Goal: Transaction & Acquisition: Purchase product/service

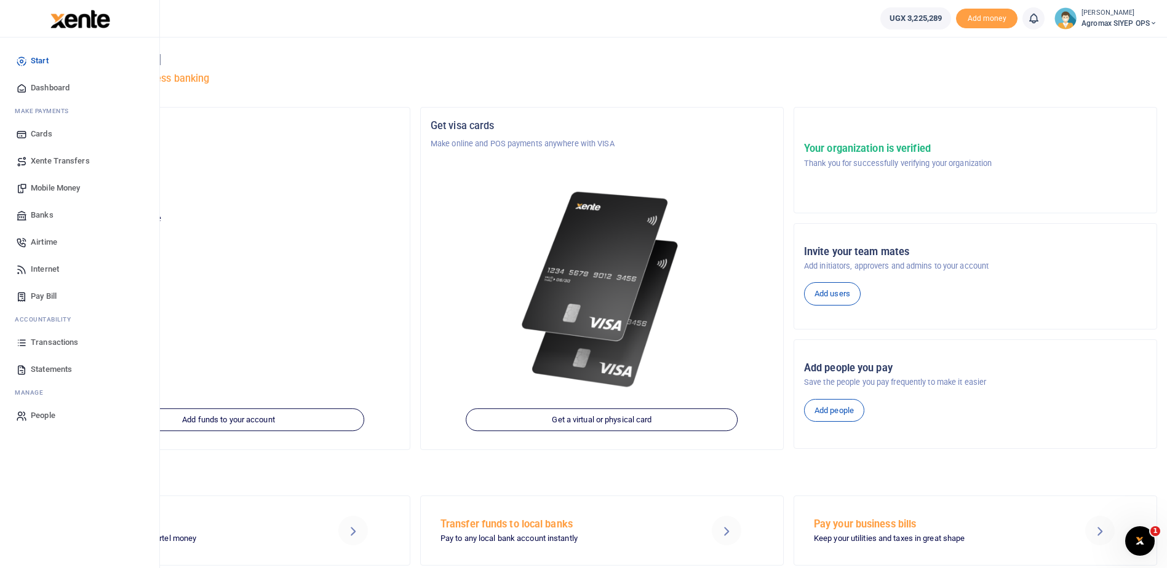
click at [52, 343] on span "Transactions" at bounding box center [54, 342] width 47 height 12
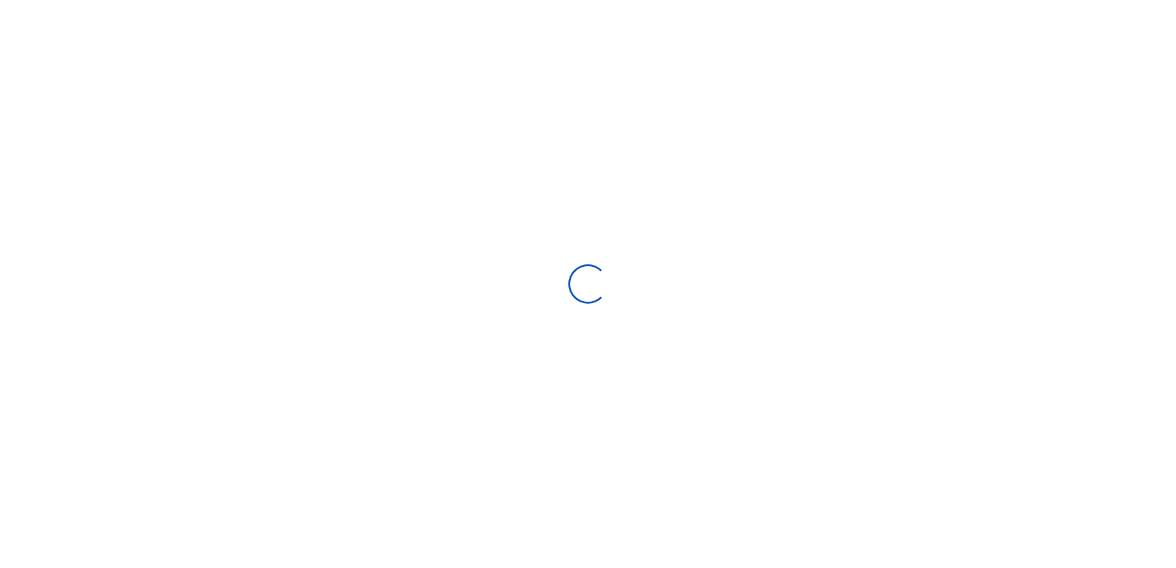
select select
type input "[DATE] - [DATE]"
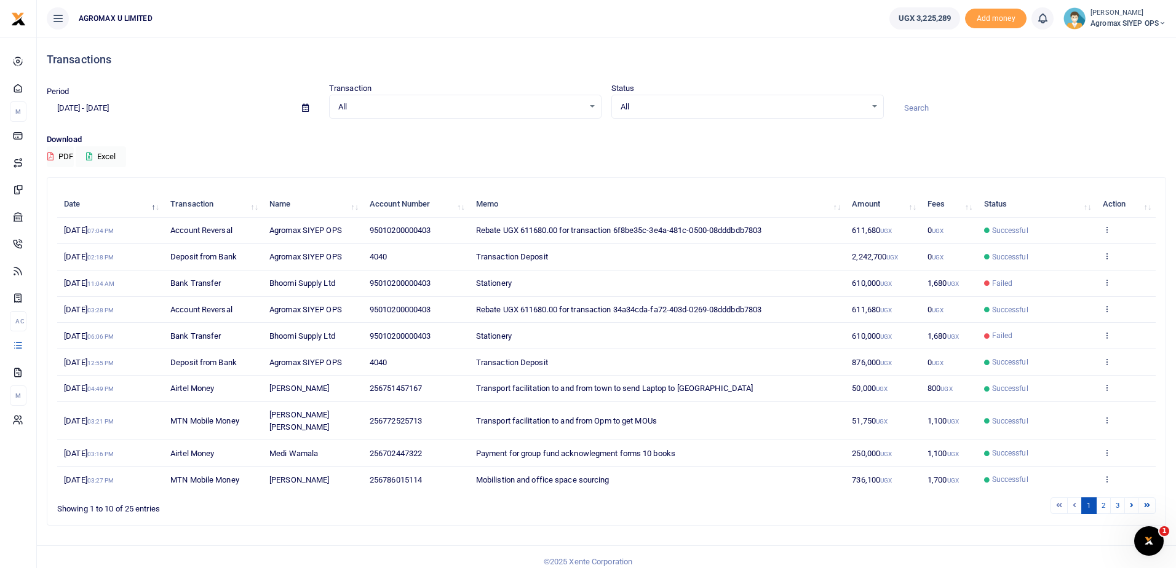
click at [60, 19] on icon at bounding box center [58, 19] width 12 height 14
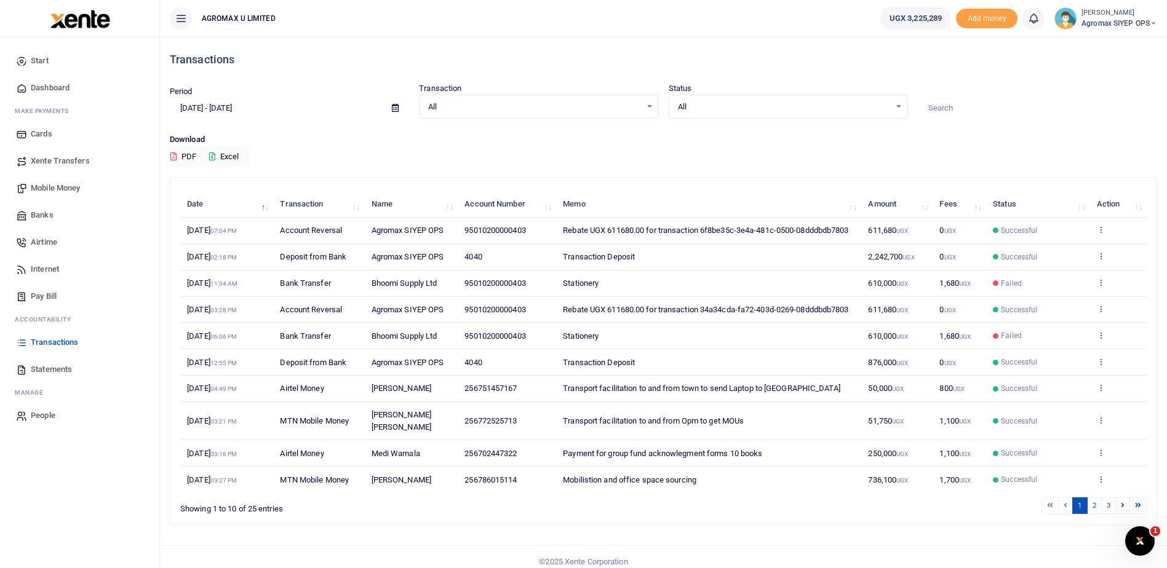
click at [57, 190] on span "Mobile Money" at bounding box center [55, 188] width 49 height 12
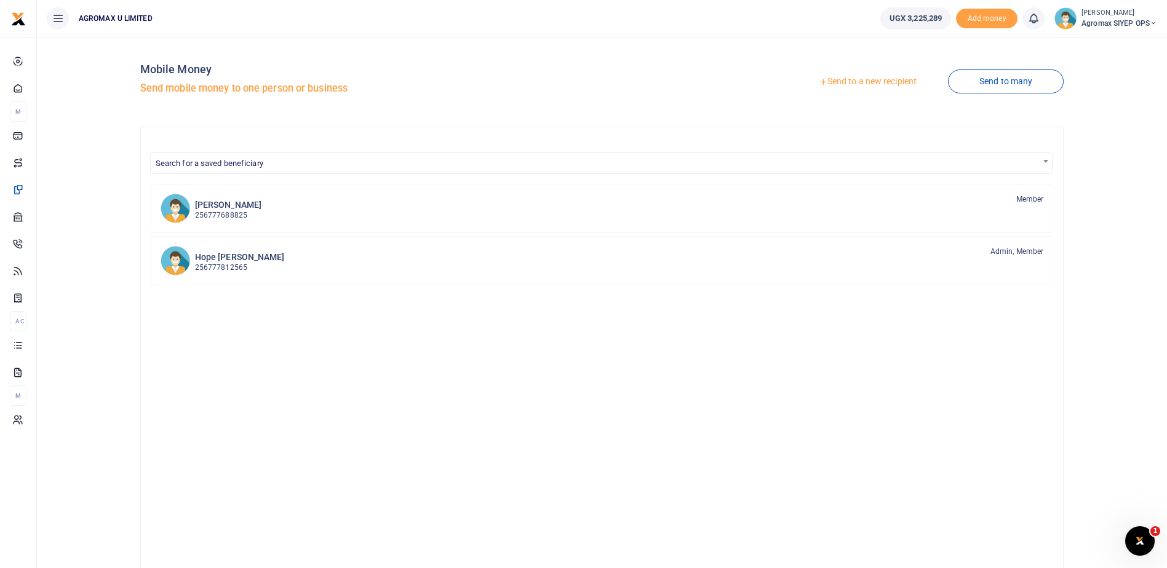
click at [859, 82] on link "Send to a new recipient" at bounding box center [867, 82] width 161 height 22
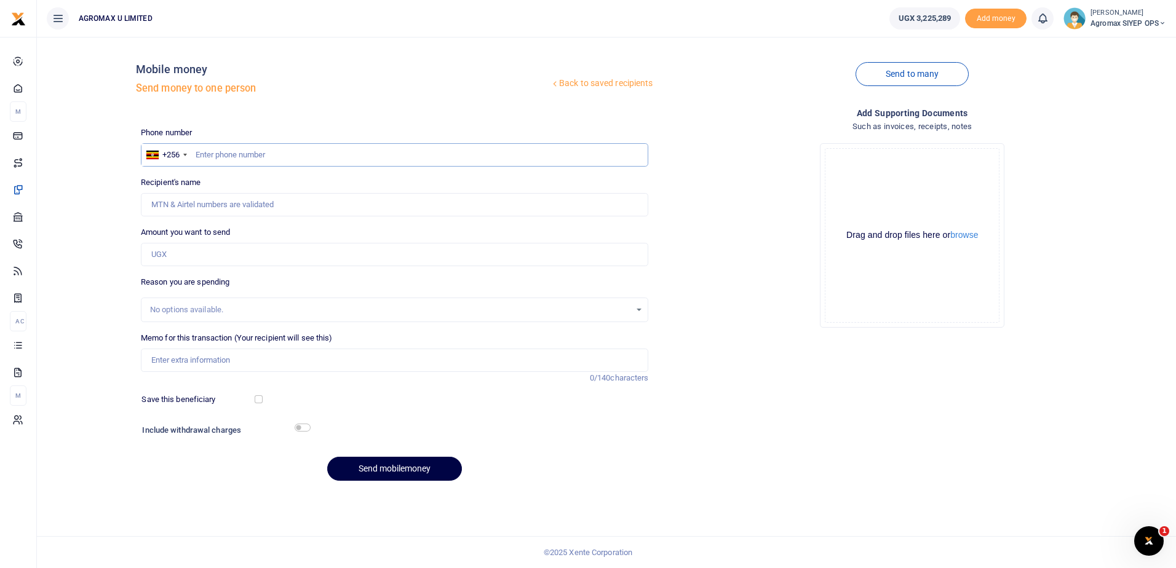
click at [287, 161] on input "text" at bounding box center [395, 154] width 508 height 23
type input "786389092"
type input "[PERSON_NAME]"
type input "786389092"
click at [252, 254] on input "Amount you want to send" at bounding box center [395, 254] width 508 height 23
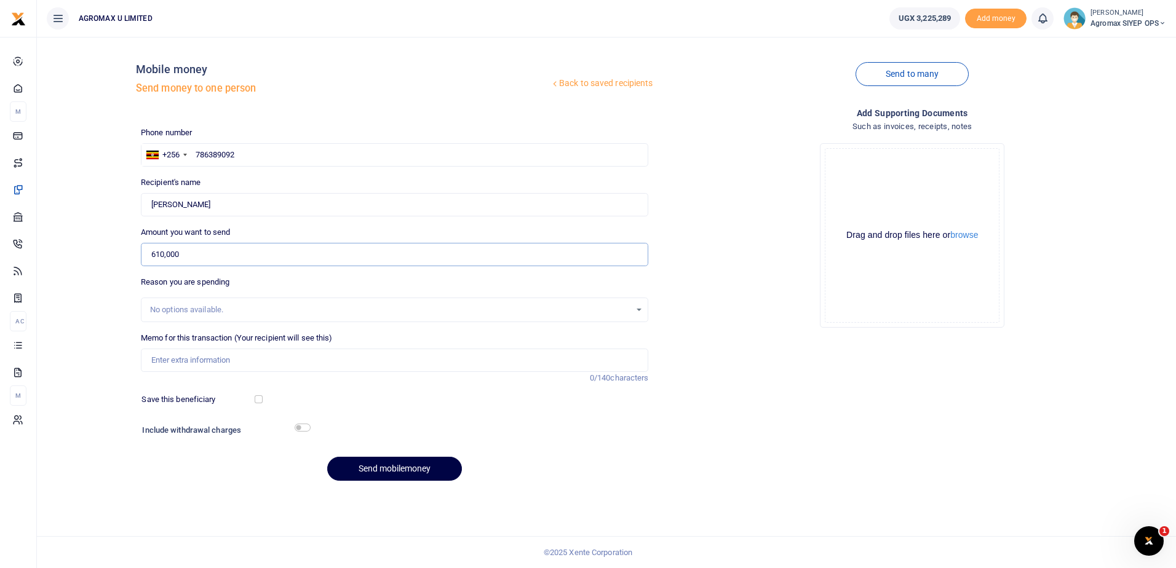
type input "610,000"
click at [301, 429] on input "checkbox" at bounding box center [303, 428] width 16 height 8
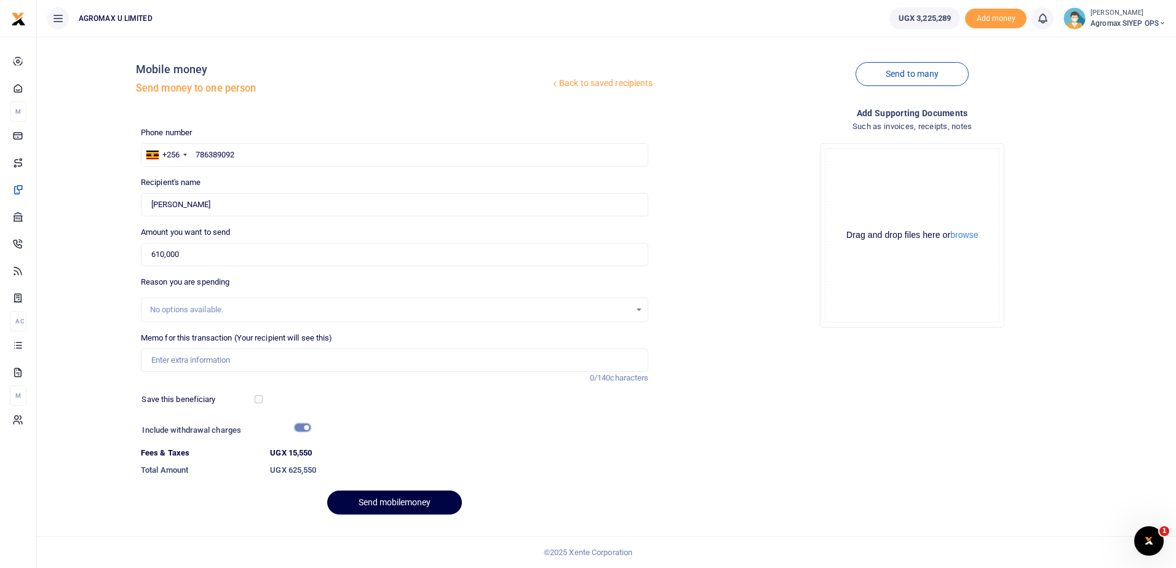
click at [306, 427] on input "checkbox" at bounding box center [303, 428] width 16 height 8
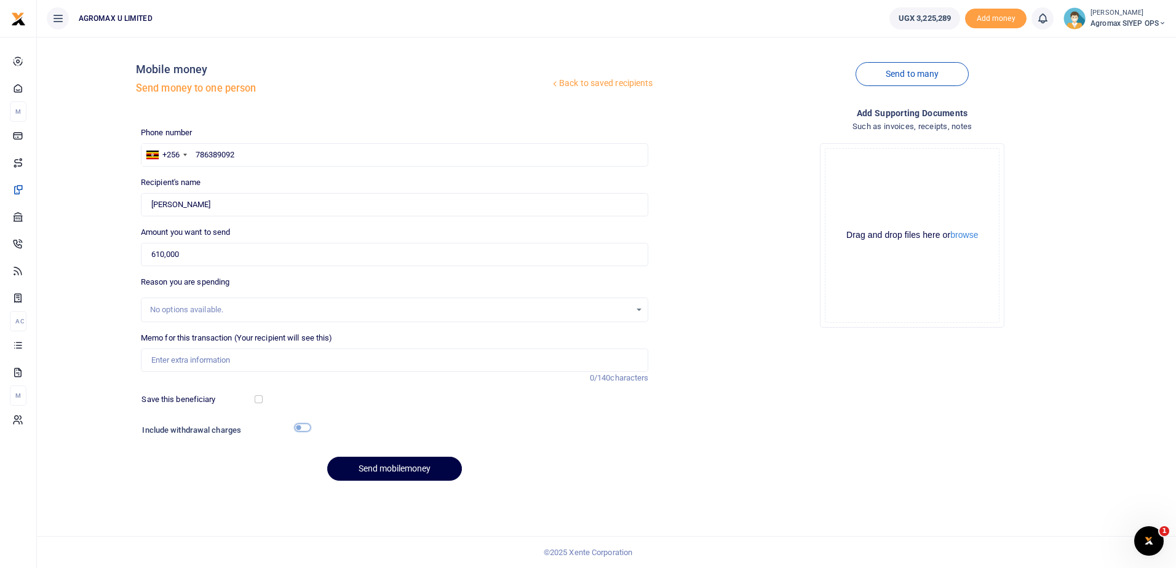
click at [303, 430] on input "checkbox" at bounding box center [303, 428] width 16 height 8
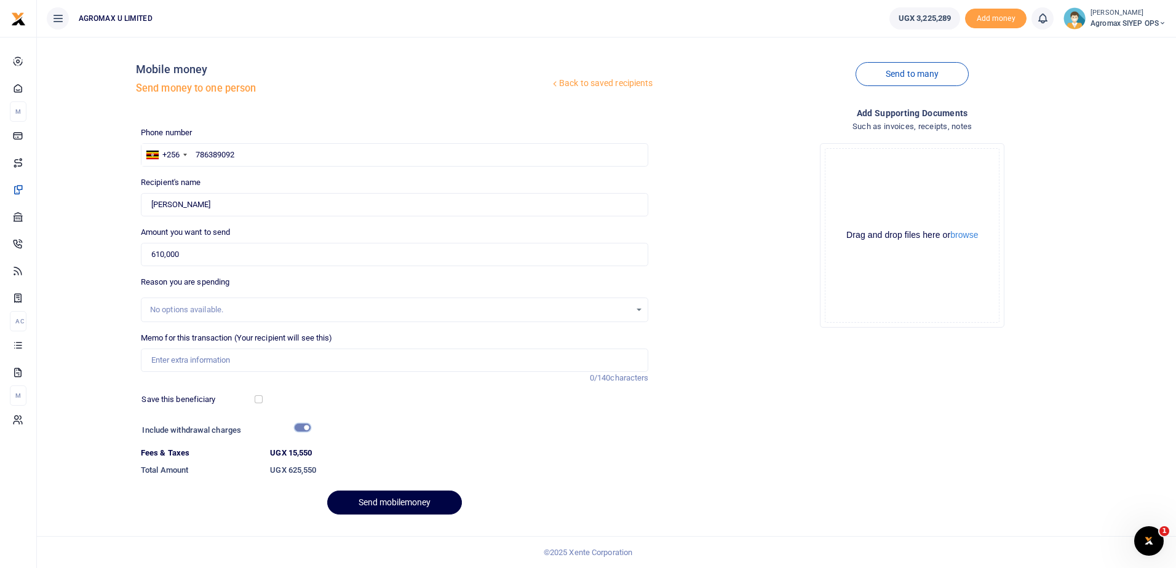
click at [303, 426] on input "checkbox" at bounding box center [303, 428] width 16 height 8
checkbox input "false"
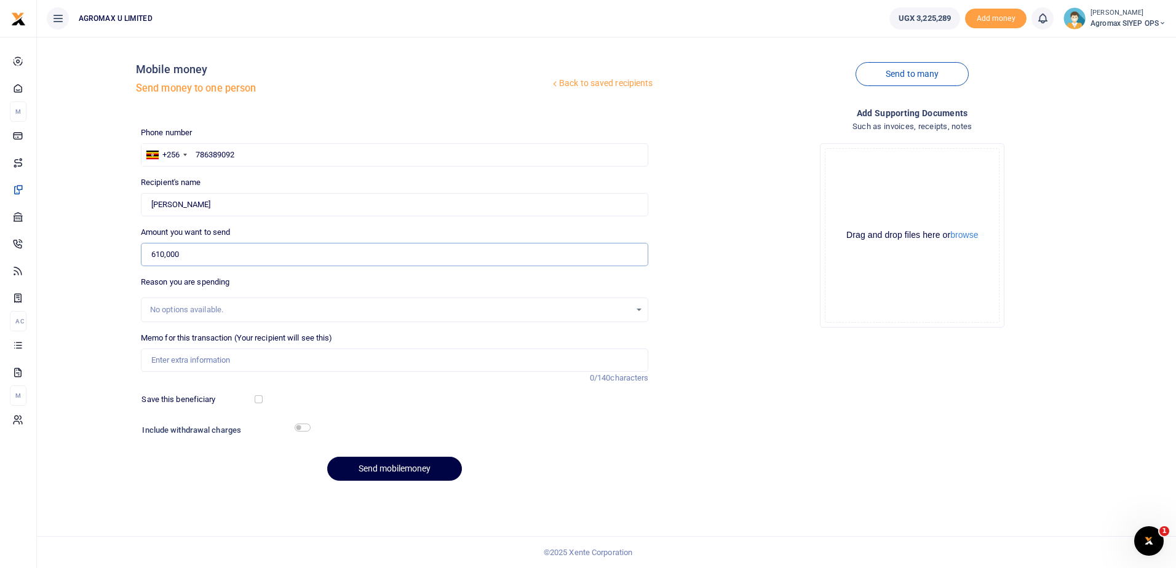
click at [186, 257] on input "610,000" at bounding box center [395, 254] width 508 height 23
type input "6"
type input "0"
click at [328, 258] on input "612,000" at bounding box center [395, 254] width 508 height 23
type input "612,000"
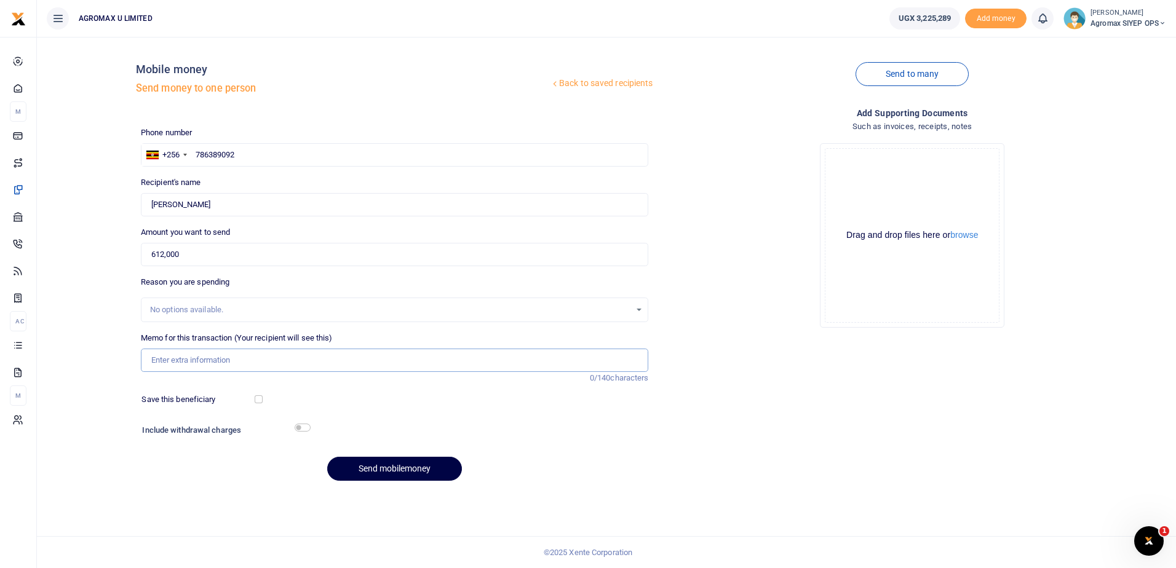
click at [256, 356] on input "Memo for this transaction (Your recipient will see this)" at bounding box center [395, 360] width 508 height 23
type input "s"
type input "S"
type input "Additional stationery for Entry meetings"
click at [390, 471] on button "Send mobilemoney" at bounding box center [394, 469] width 135 height 24
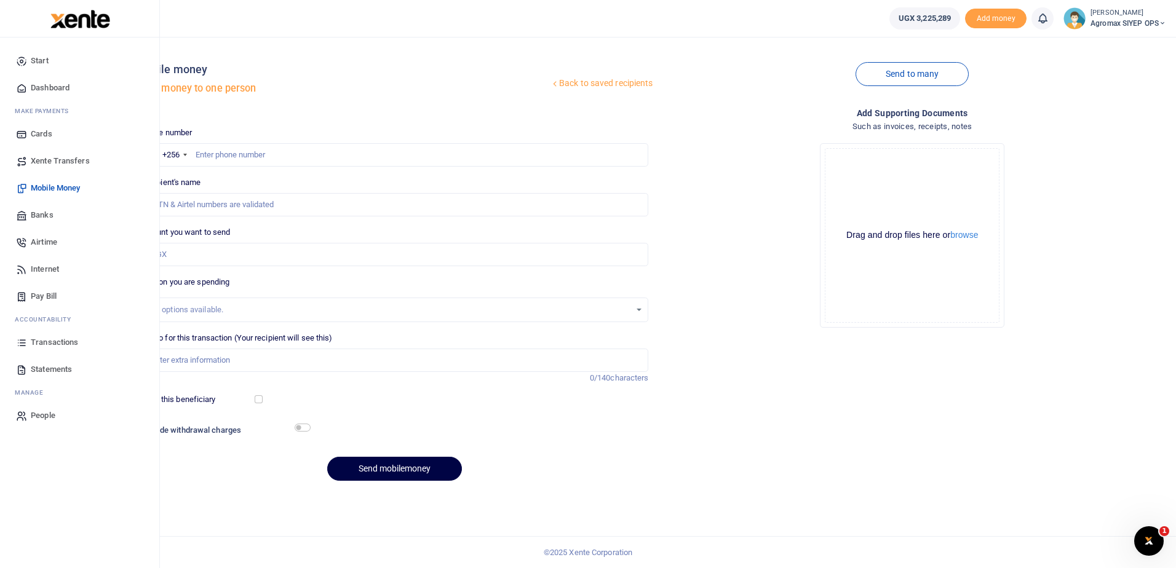
click at [53, 343] on span "Transactions" at bounding box center [54, 342] width 47 height 12
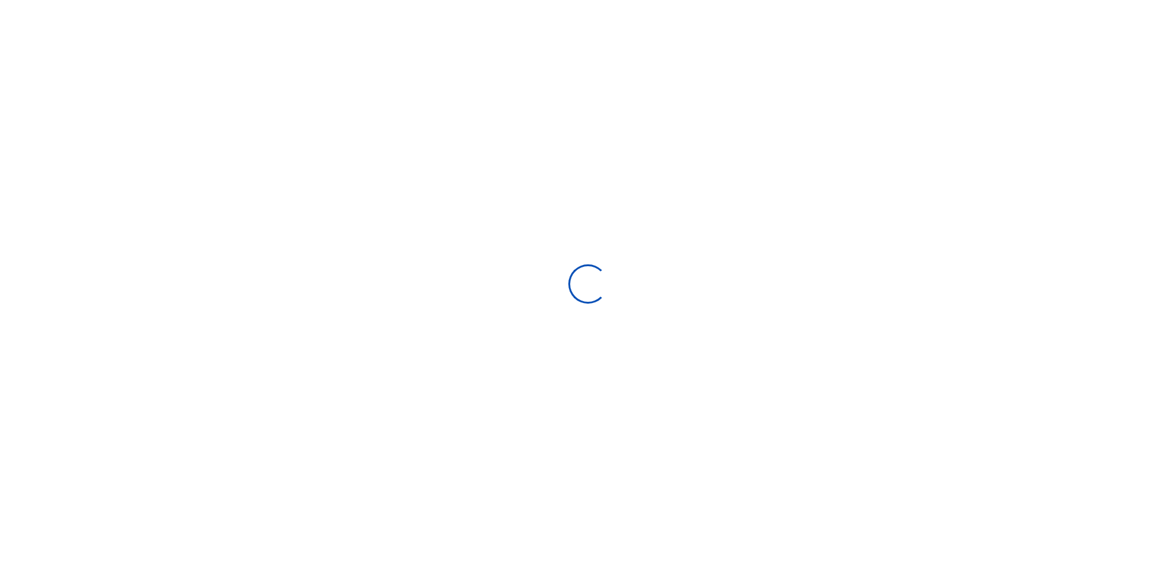
type input "[DATE] - [DATE]"
